Goal: Navigation & Orientation: Find specific page/section

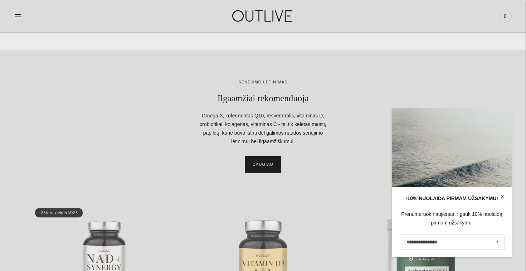
scroll to position [823, 0]
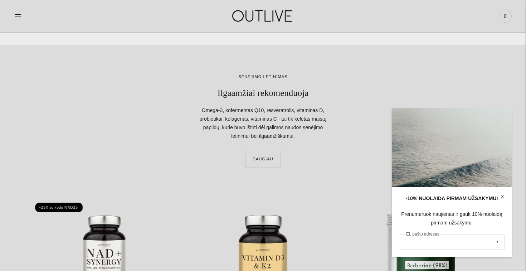
click at [444, 245] on input "El. pašto adresas" at bounding box center [452, 241] width 106 height 15
type input "**********"
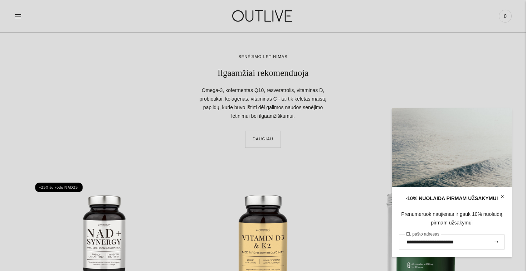
scroll to position [848, 0]
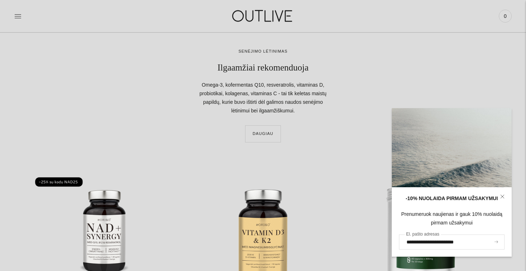
click at [496, 241] on icon "submit" at bounding box center [496, 241] width 4 height 3
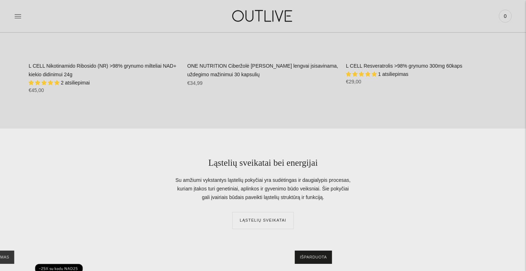
scroll to position [1186, 0]
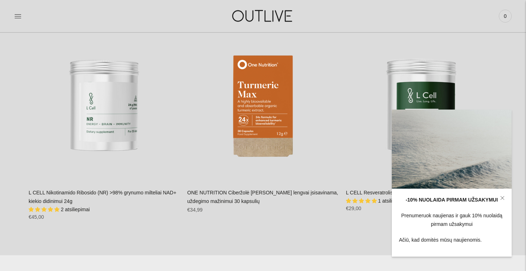
drag, startPoint x: 503, startPoint y: 199, endPoint x: 493, endPoint y: 199, distance: 10.4
click at [503, 199] on icon at bounding box center [502, 197] width 3 height 3
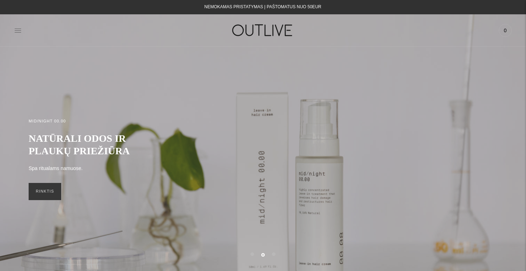
scroll to position [0, 0]
click at [18, 30] on icon at bounding box center [17, 30] width 7 height 7
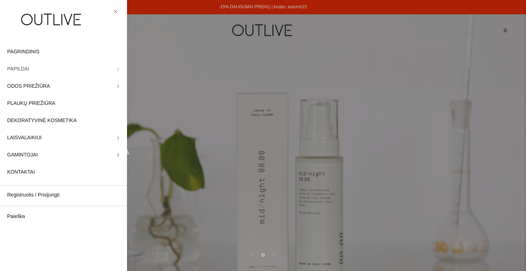
click at [25, 69] on span "PAPILDAI" at bounding box center [18, 69] width 22 height 9
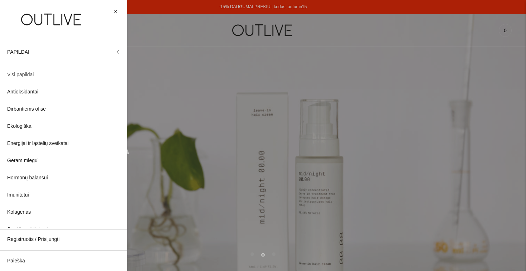
click at [30, 76] on span "Visi papildai" at bounding box center [20, 74] width 26 height 9
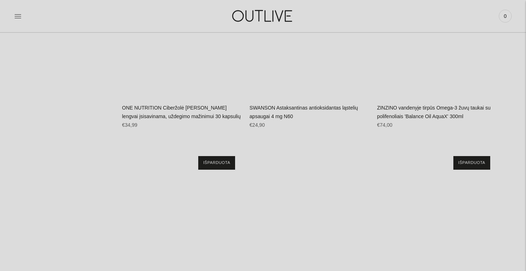
scroll to position [3419, 0]
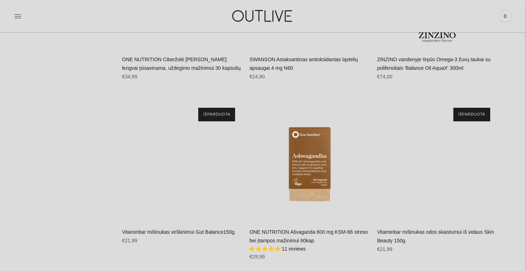
click at [260, 13] on img at bounding box center [262, 16] width 89 height 25
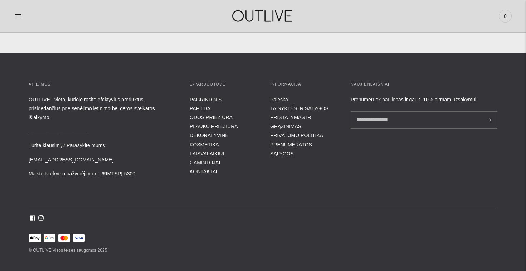
scroll to position [2599, 0]
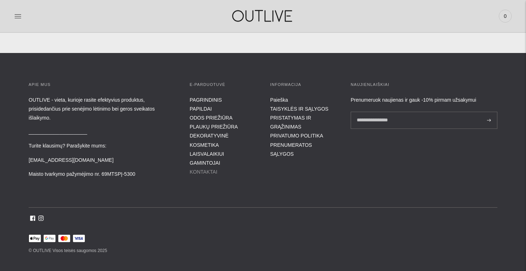
click at [206, 169] on link "KONTAKTAI" at bounding box center [204, 172] width 28 height 6
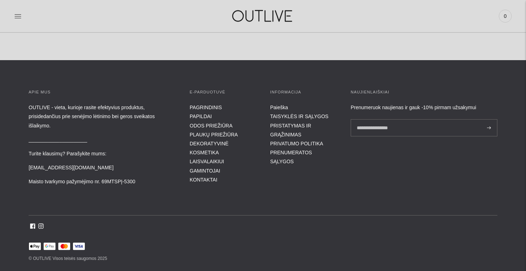
scroll to position [268, 0]
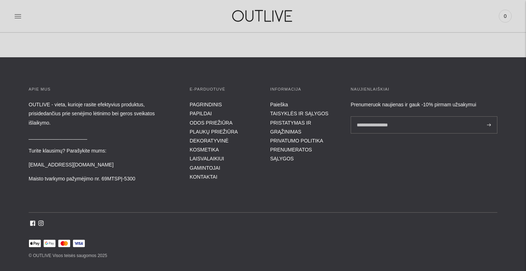
click at [66, 223] on div "APIE MUS OUTLIVE - vieta, kurioje rasite efektyvius produktus, prisidedančius p…" at bounding box center [263, 173] width 526 height 174
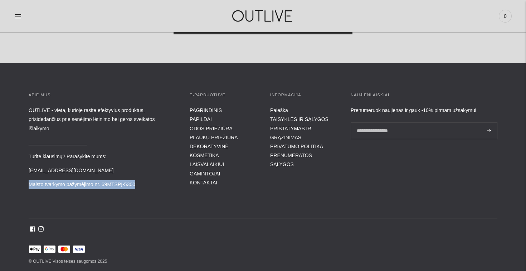
drag, startPoint x: 30, startPoint y: 183, endPoint x: 151, endPoint y: 184, distance: 120.9
click at [151, 184] on p "Maisto tvarkymo pažymėjimo nr. 69MTSPĮ-5300" at bounding box center [102, 184] width 147 height 9
copy p "Maisto tvarkymo pažymėjimo nr. 69MTSPĮ-5300"
click at [284, 145] on link "PRIVATUMO POLITIKA" at bounding box center [296, 146] width 53 height 6
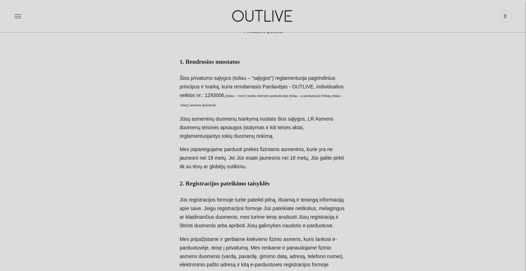
scroll to position [24, 0]
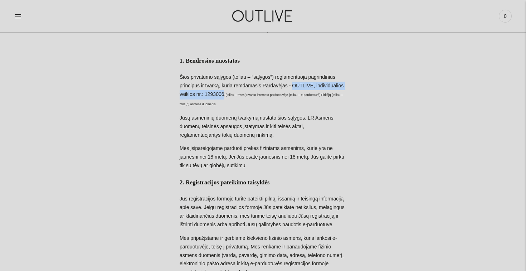
drag, startPoint x: 190, startPoint y: 92, endPoint x: 264, endPoint y: 82, distance: 74.3
click at [264, 82] on p "Šios privatumo sąlygos (toliau – “sąlygos”) reglamentuoja pagrindinius principu…" at bounding box center [263, 91] width 167 height 36
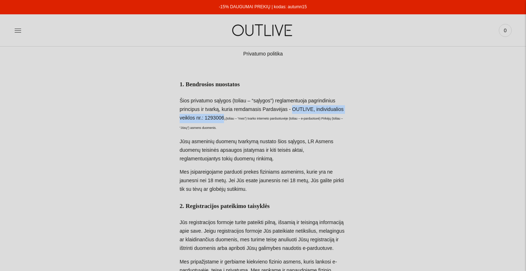
scroll to position [0, 0]
click at [264, 27] on img at bounding box center [262, 30] width 89 height 25
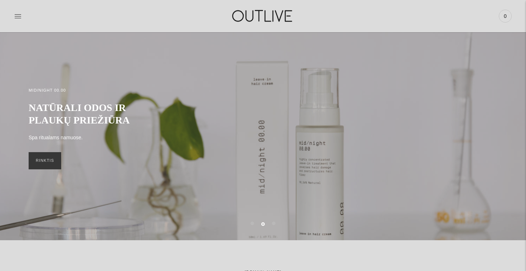
scroll to position [30, 0]
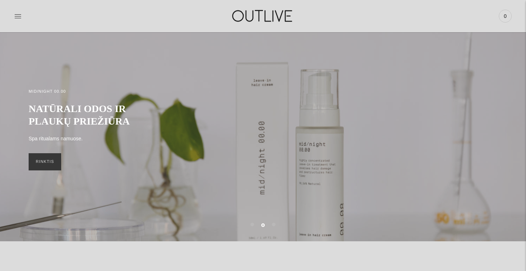
click at [269, 153] on div "MID/NIGHT 00.00 NATŪRALI ODOS IR PLAUKŲ PRIEŽIŪRA Spa ritualams namuose. RINKTIS" at bounding box center [263, 129] width 469 height 97
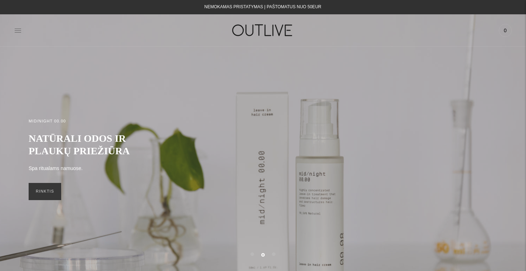
scroll to position [0, 0]
drag, startPoint x: 19, startPoint y: 29, endPoint x: 15, endPoint y: 28, distance: 4.5
click at [16, 28] on icon at bounding box center [17, 30] width 7 height 7
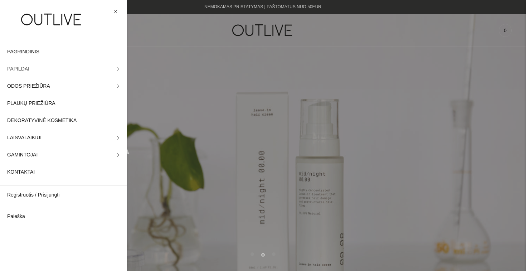
click at [21, 69] on span "PAPILDAI" at bounding box center [18, 69] width 22 height 9
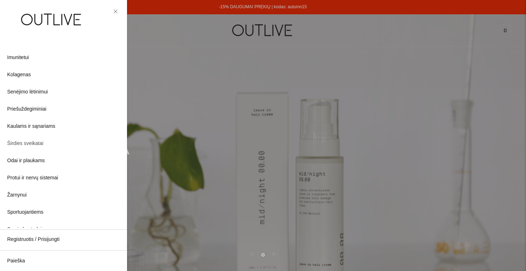
scroll to position [141, 0]
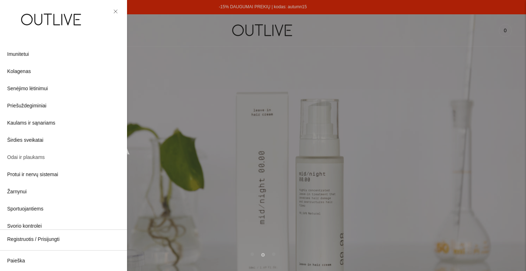
click at [33, 160] on span "Odai ir plaukams" at bounding box center [26, 157] width 38 height 9
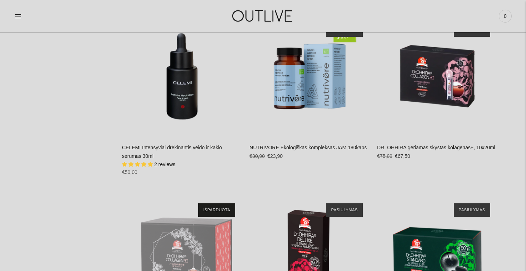
scroll to position [3355, 0]
